Goal: Find specific page/section: Find specific page/section

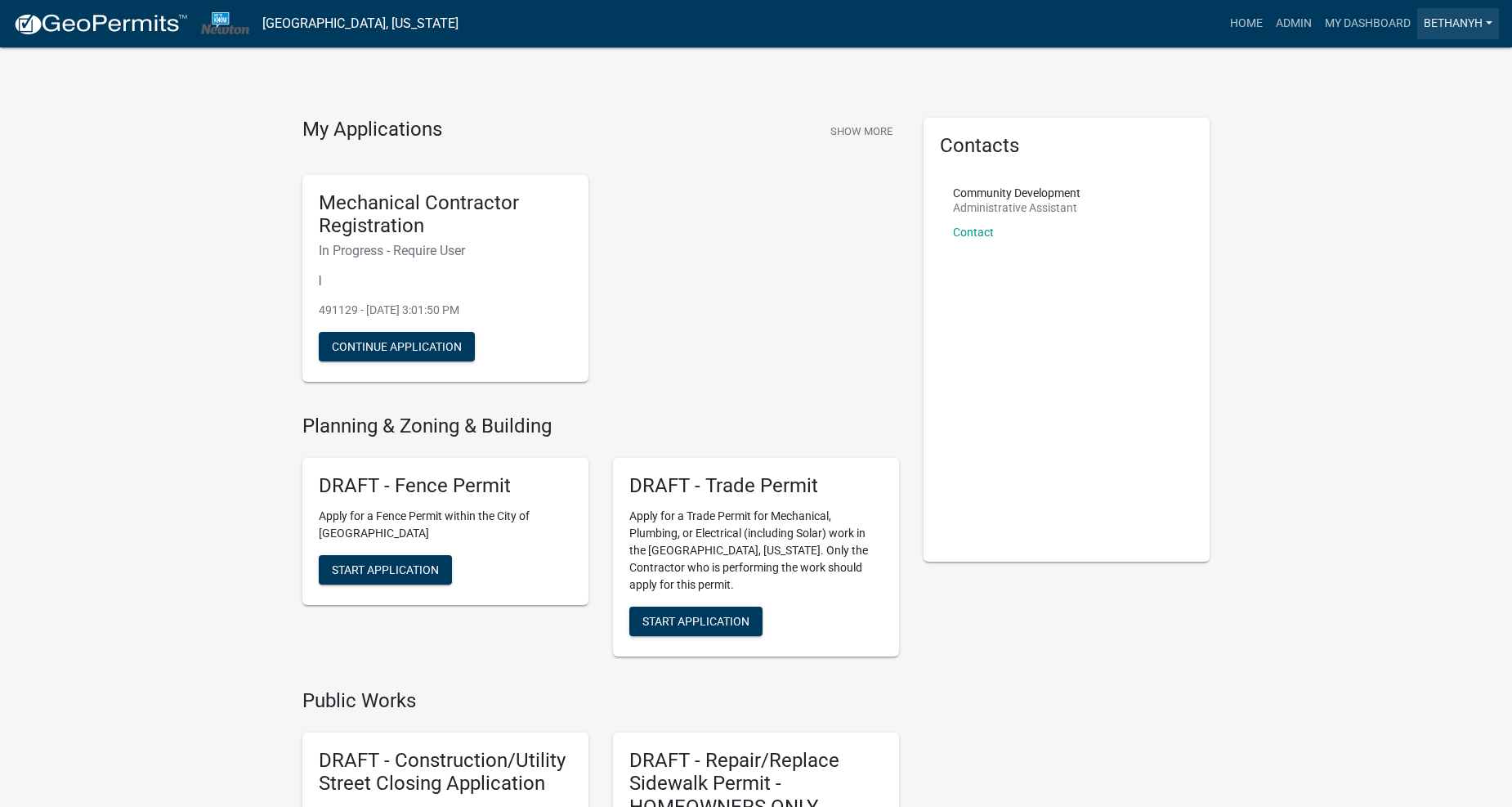
click at [1455, 9] on link "BethanyH" at bounding box center [1458, 23] width 82 height 31
click at [1426, 159] on link "Logout" at bounding box center [1433, 159] width 131 height 39
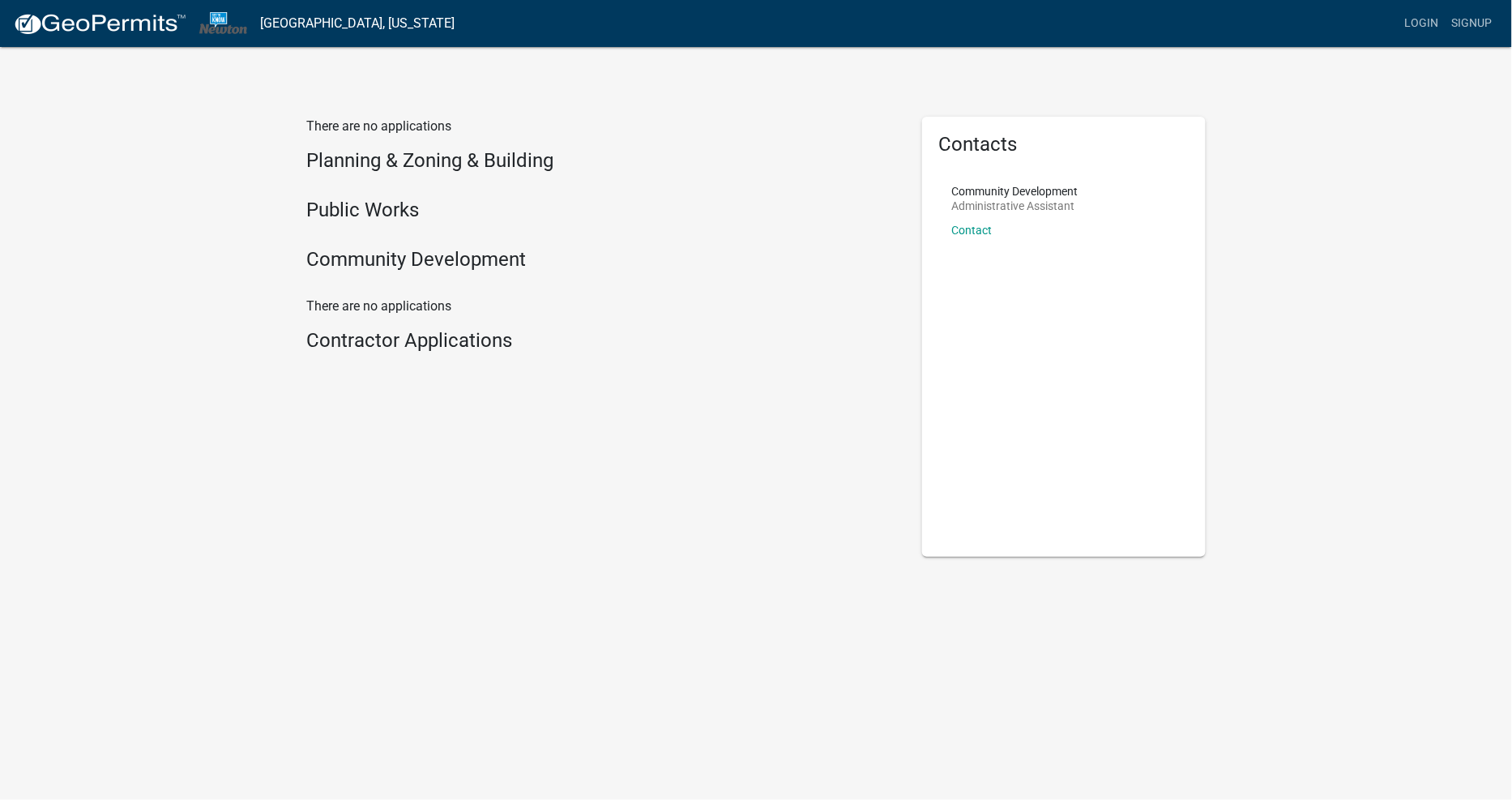
click at [353, 346] on h4 "Contractor Applications" at bounding box center [602, 340] width 592 height 23
click at [396, 348] on h4 "Contractor Applications" at bounding box center [602, 340] width 592 height 23
click at [536, 499] on div "There are no applications Planning & Zoning & Building Public Works Community D…" at bounding box center [602, 337] width 616 height 440
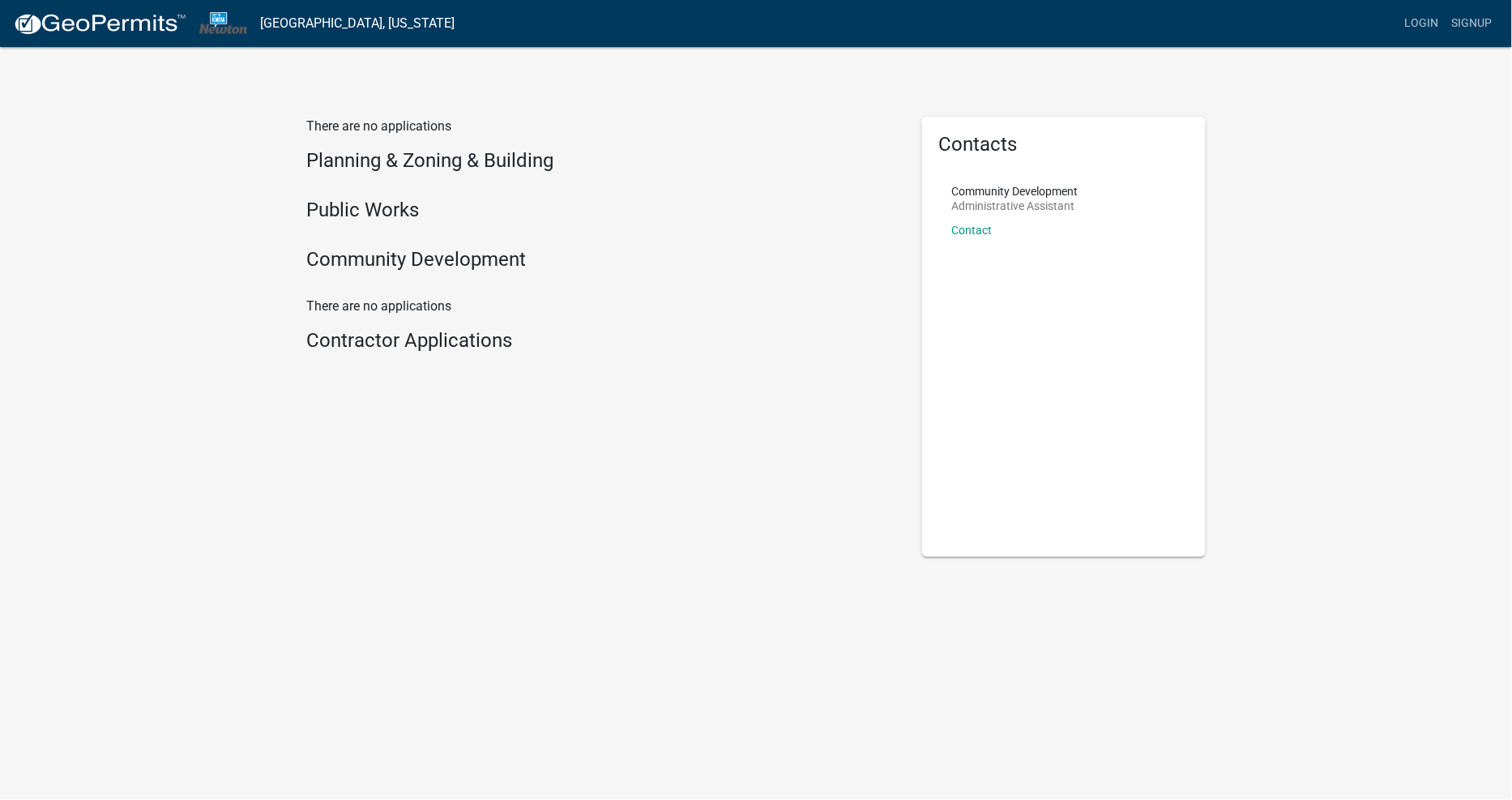
click at [437, 334] on h4 "Contractor Applications" at bounding box center [602, 340] width 592 height 23
click at [438, 268] on h4 "Community Development" at bounding box center [602, 259] width 592 height 23
click at [370, 190] on div "There are no applications Planning & Zoning & Building Public Works Community D…" at bounding box center [602, 197] width 592 height 161
click at [385, 150] on h4 "Planning & Zoning & Building" at bounding box center [602, 161] width 592 height 23
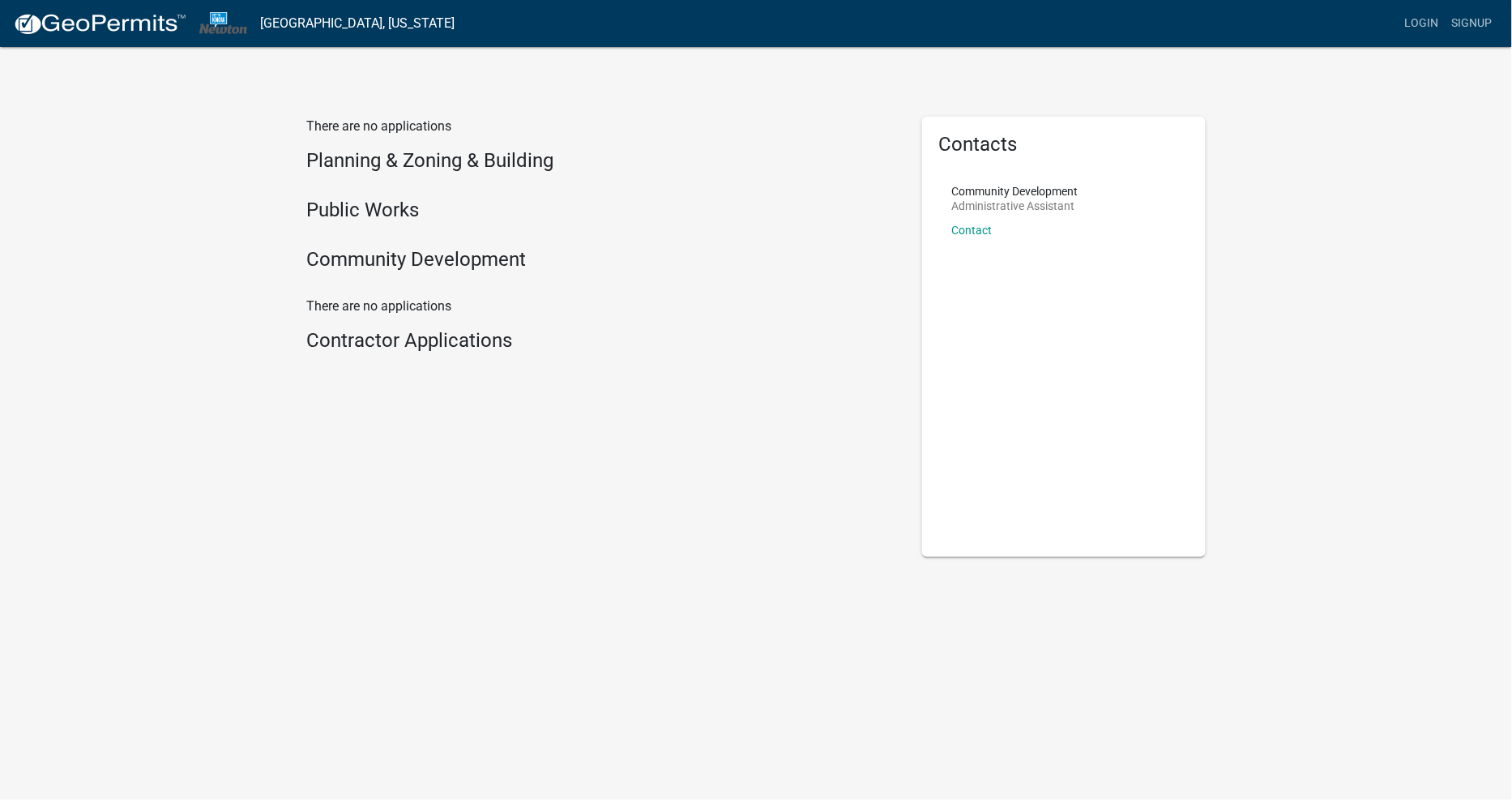
click at [384, 200] on h4 "Public Works" at bounding box center [602, 210] width 592 height 23
click at [385, 260] on h4 "Community Development" at bounding box center [602, 259] width 592 height 23
click at [396, 360] on div "There are no applications Contractor Applications" at bounding box center [602, 337] width 616 height 82
